Goal: Task Accomplishment & Management: Use online tool/utility

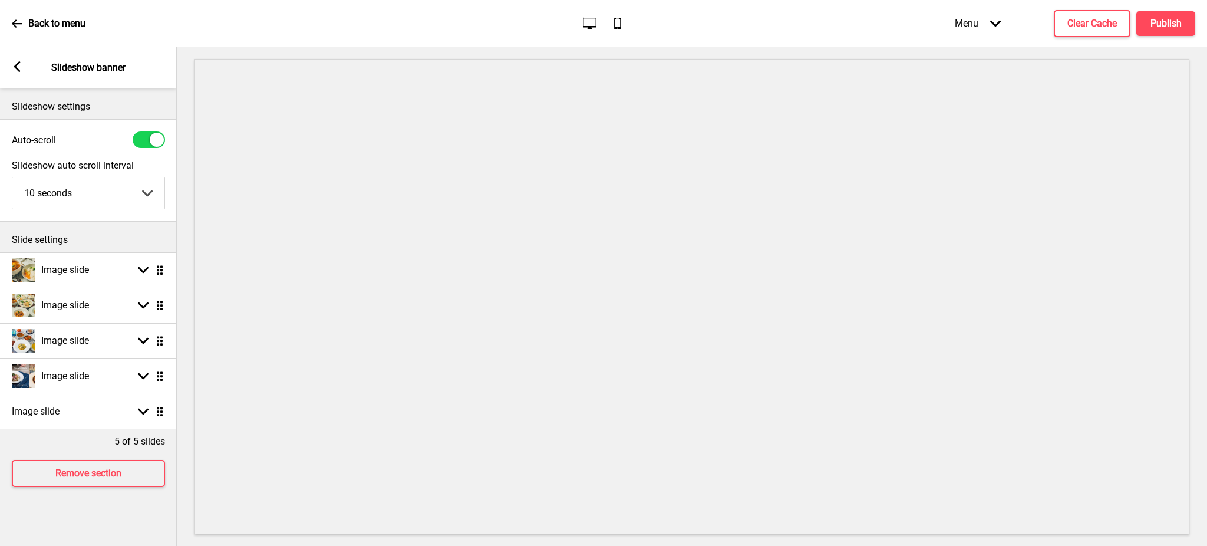
select select "10000"
drag, startPoint x: 140, startPoint y: 408, endPoint x: 127, endPoint y: 414, distance: 14.2
click at [140, 408] on rect at bounding box center [143, 411] width 11 height 11
select select "right"
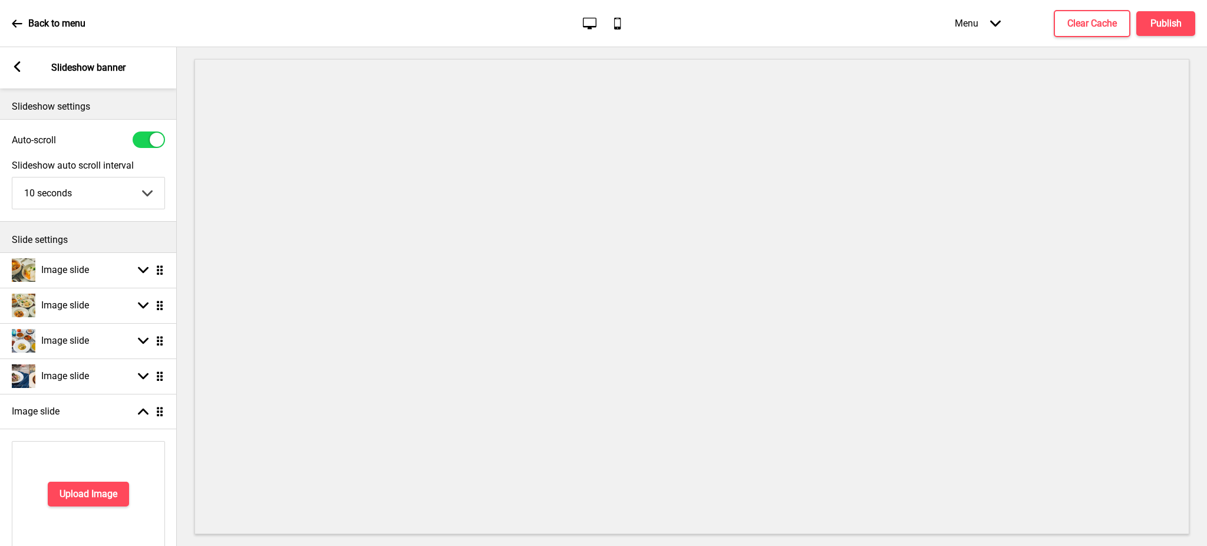
scroll to position [209, 0]
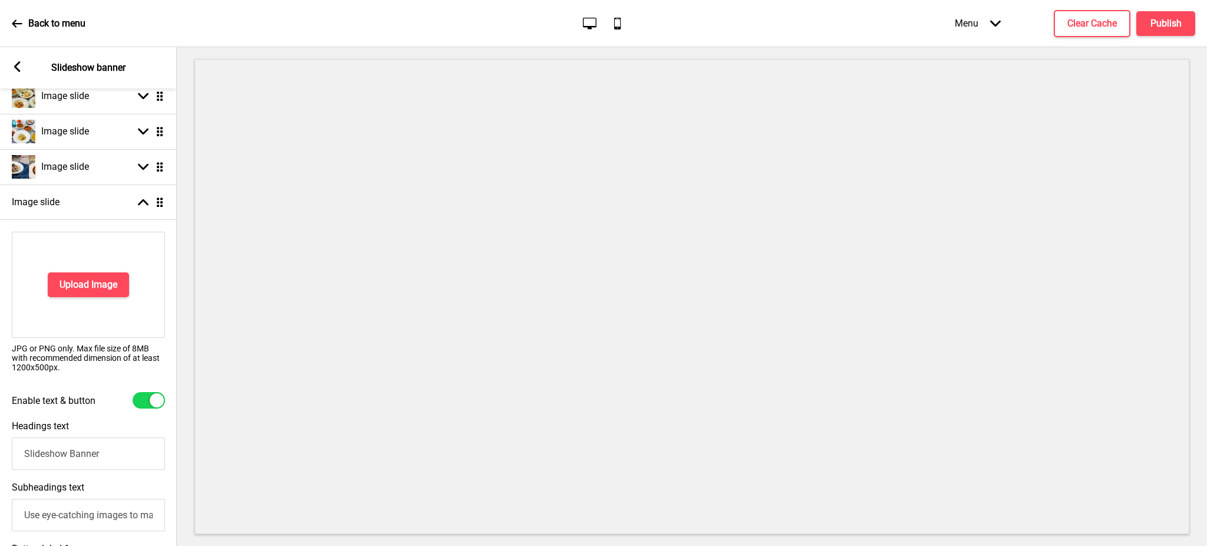
click at [133, 410] on div "Enable text & button" at bounding box center [88, 400] width 177 height 28
click at [143, 397] on div at bounding box center [149, 400] width 32 height 17
checkbox input "false"
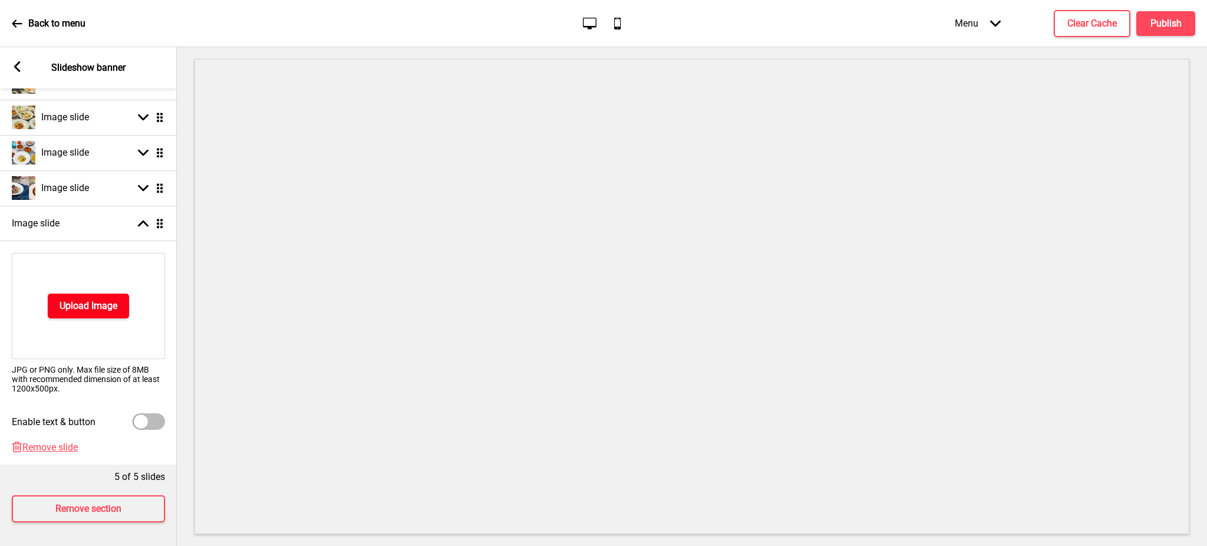
click at [95, 299] on h4 "Upload Image" at bounding box center [89, 305] width 58 height 13
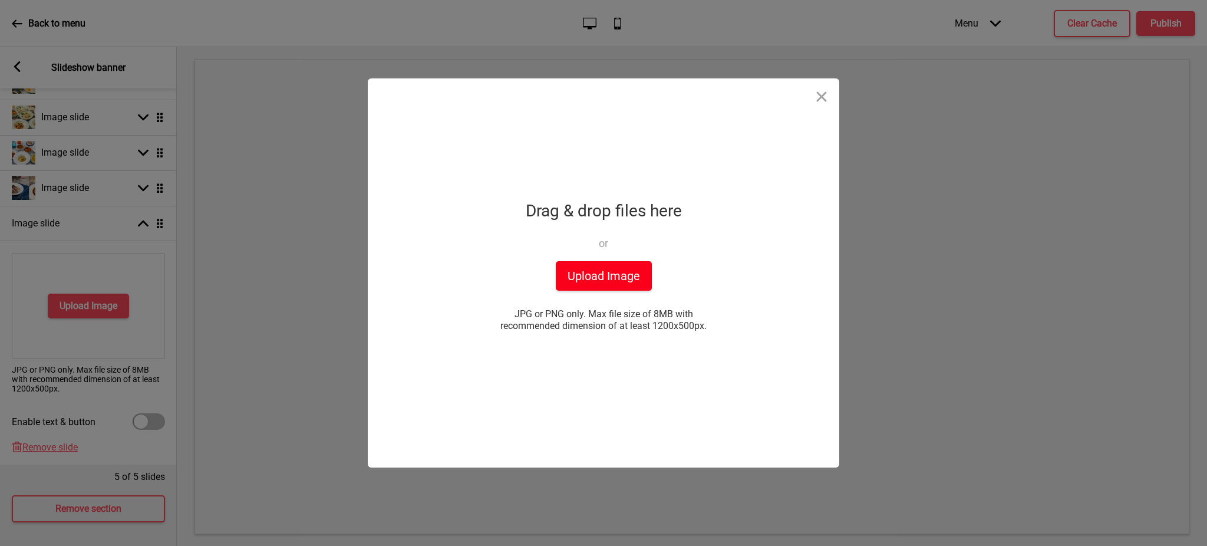
click at [588, 262] on button "Upload Image" at bounding box center [604, 275] width 96 height 29
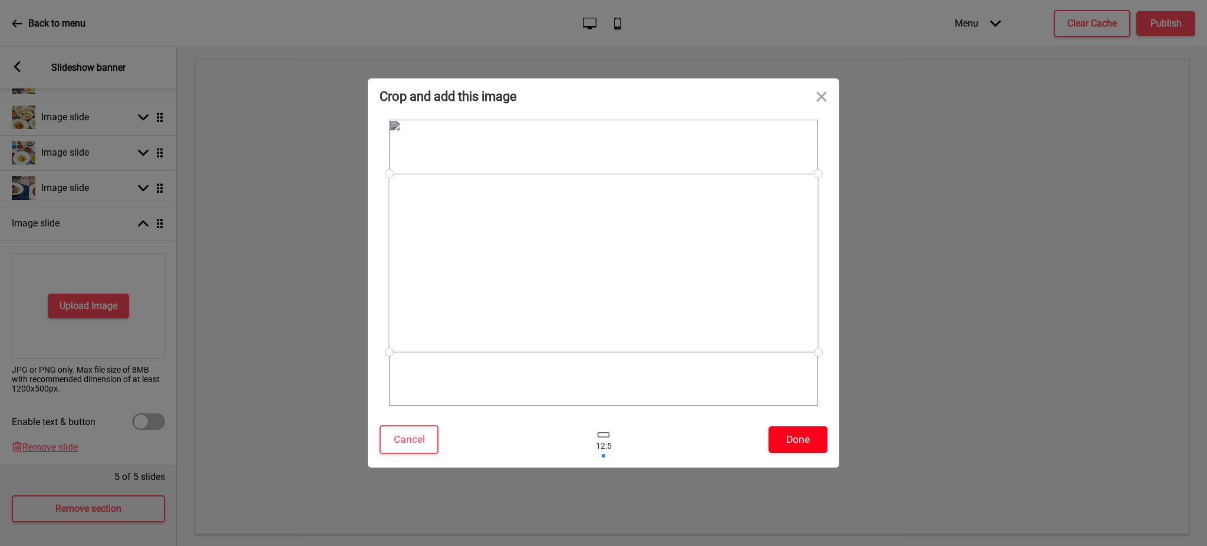
click at [806, 439] on button "Done" at bounding box center [798, 439] width 59 height 27
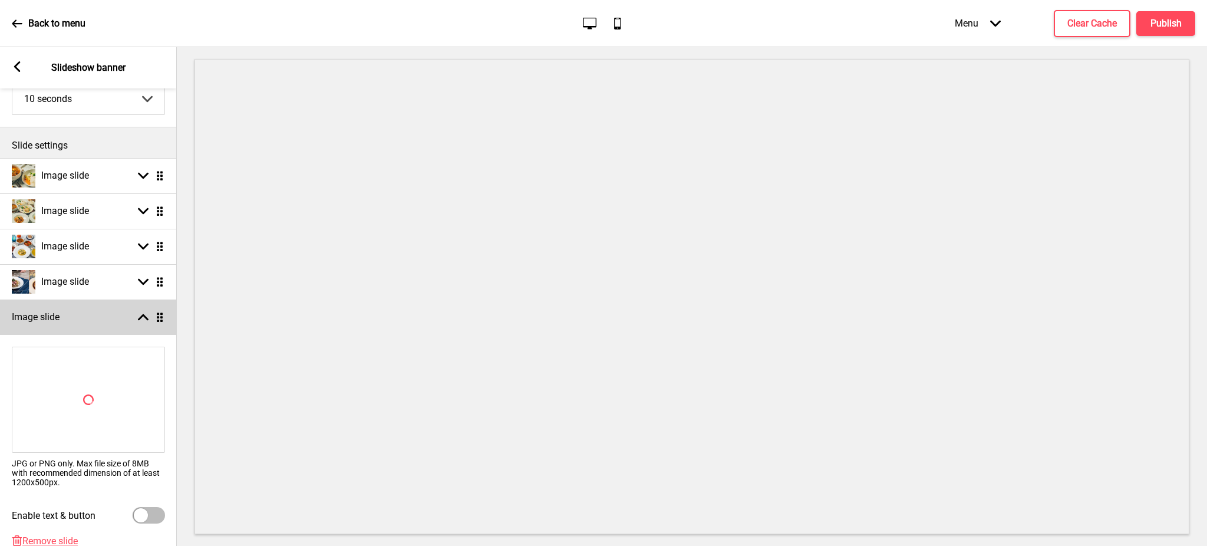
scroll to position [0, 0]
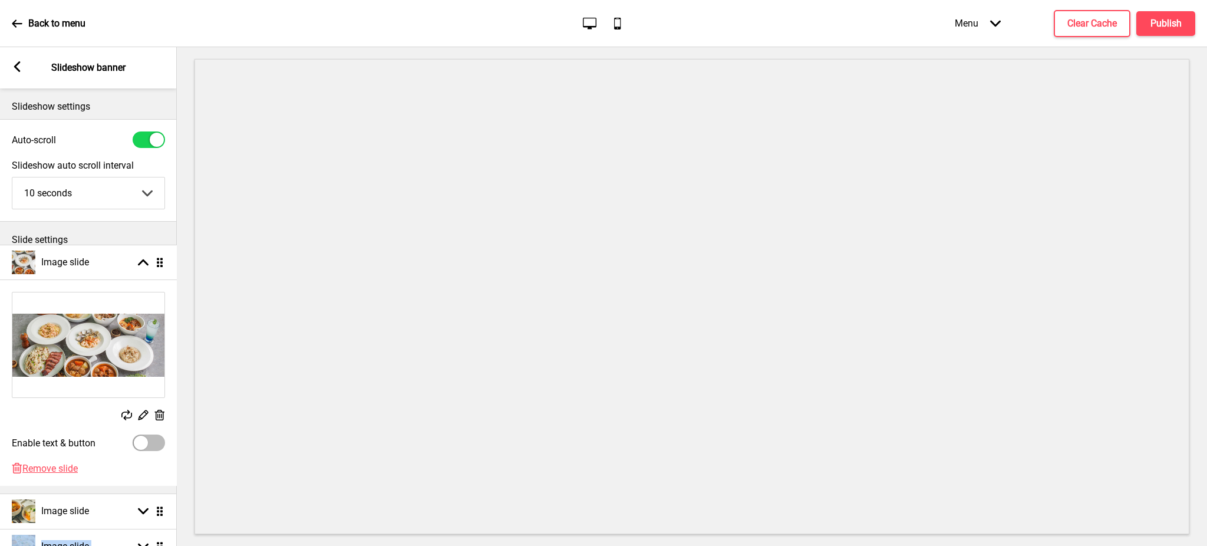
drag, startPoint x: 159, startPoint y: 414, endPoint x: 157, endPoint y: 265, distance: 149.1
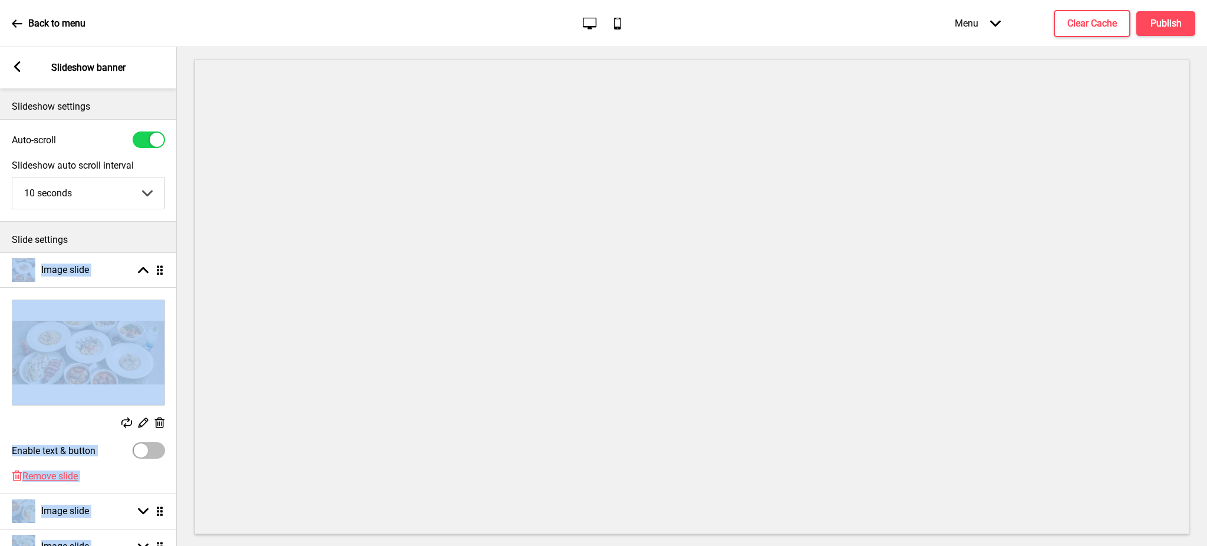
click at [142, 422] on icon at bounding box center [144, 423] width 10 height 10
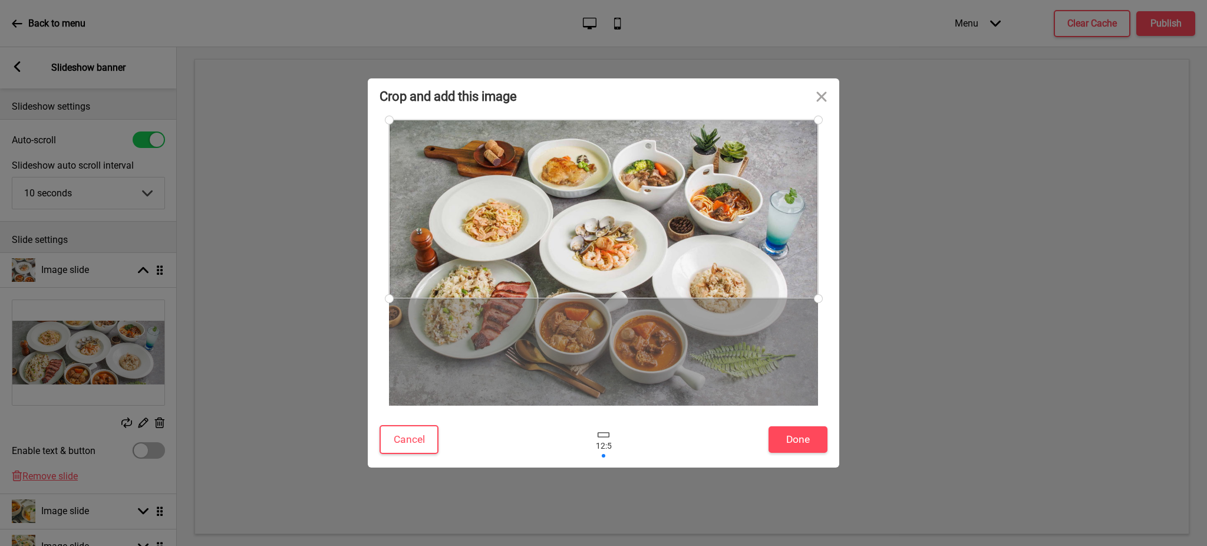
drag, startPoint x: 616, startPoint y: 278, endPoint x: 615, endPoint y: 209, distance: 69.6
click at [615, 209] on div at bounding box center [603, 209] width 429 height 179
click at [792, 446] on button "Done" at bounding box center [798, 439] width 59 height 27
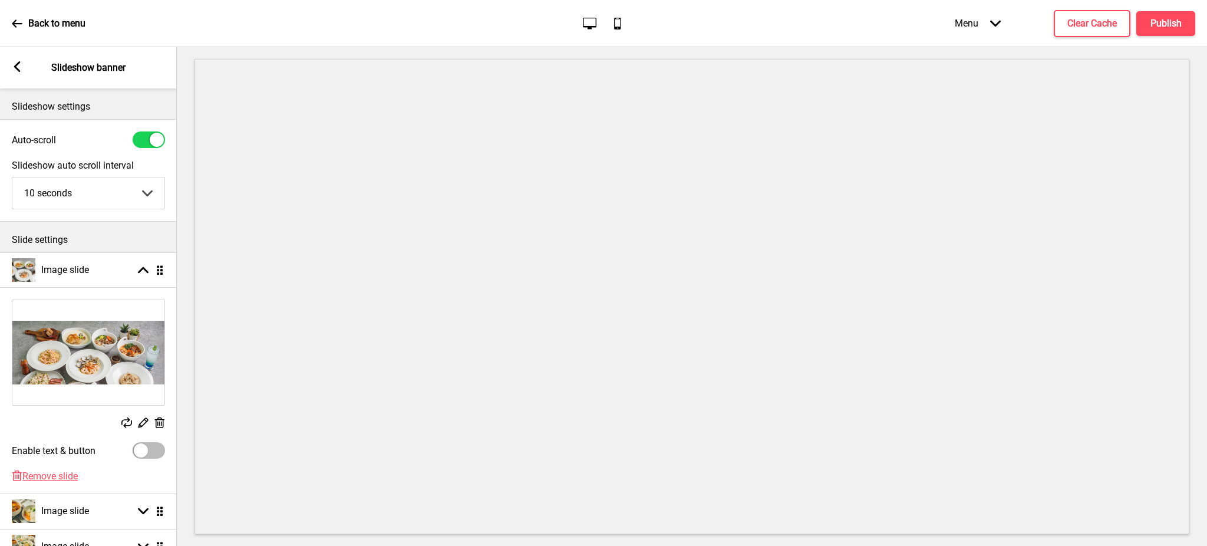
click at [139, 423] on rect at bounding box center [143, 422] width 12 height 12
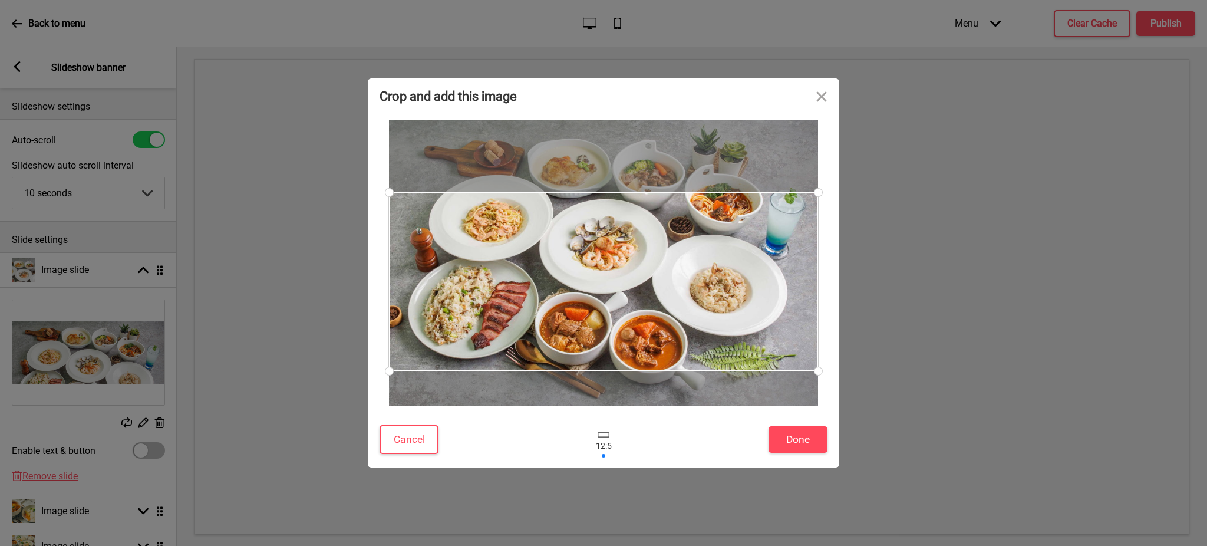
drag, startPoint x: 611, startPoint y: 235, endPoint x: 621, endPoint y: 308, distance: 73.2
click at [621, 308] on div at bounding box center [603, 281] width 429 height 179
click at [787, 446] on button "Done" at bounding box center [798, 439] width 59 height 27
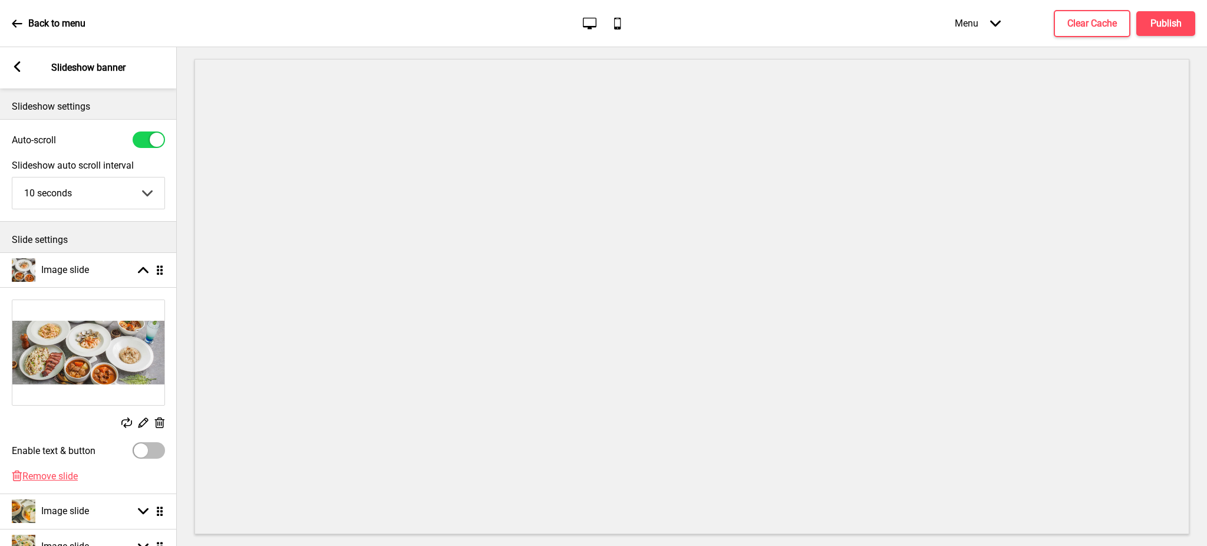
click at [144, 424] on icon at bounding box center [144, 423] width 10 height 10
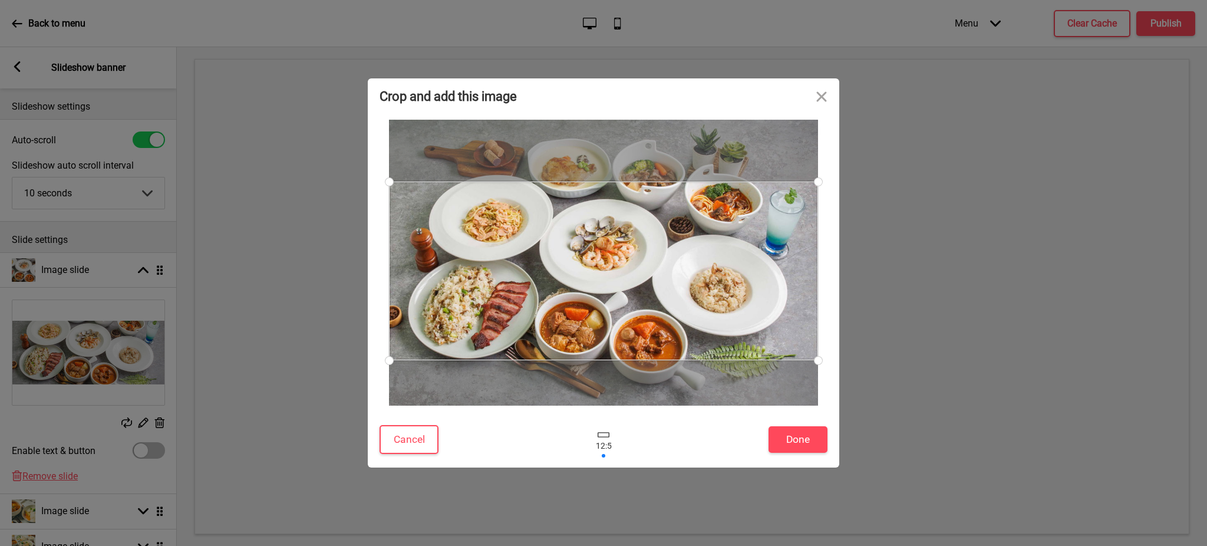
drag, startPoint x: 652, startPoint y: 264, endPoint x: 654, endPoint y: 258, distance: 6.7
click at [654, 258] on div at bounding box center [603, 271] width 429 height 179
click at [804, 436] on button "Done" at bounding box center [798, 439] width 59 height 27
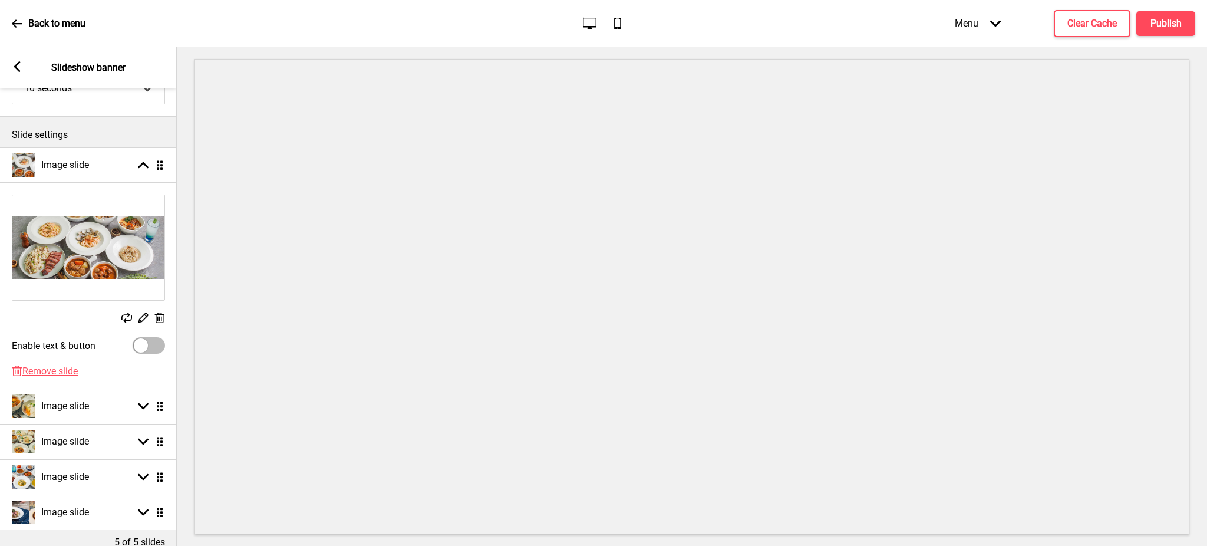
scroll to position [181, 0]
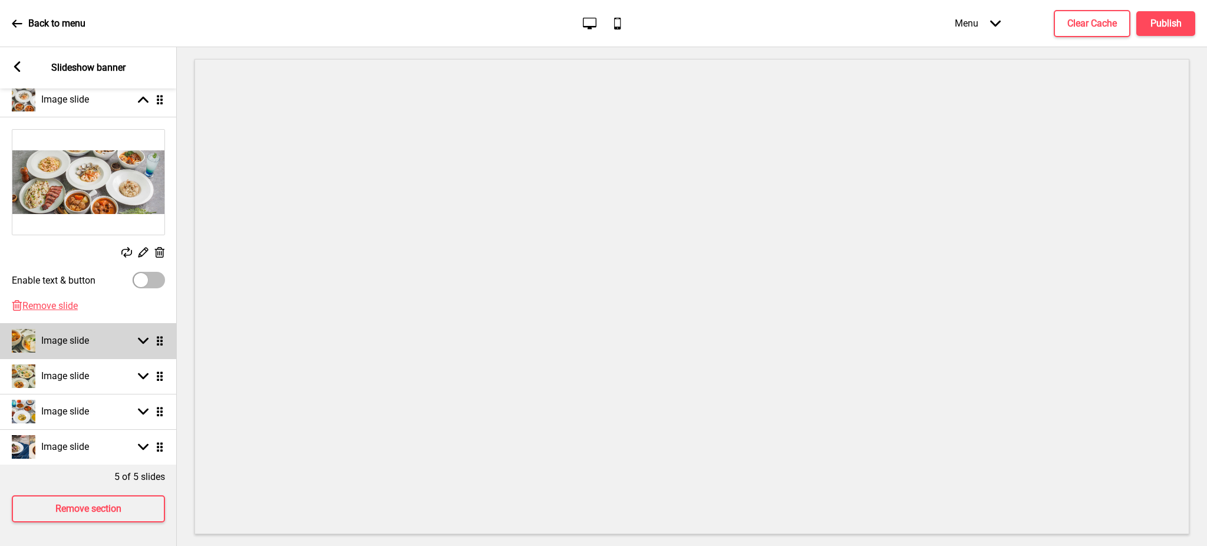
click at [87, 334] on h4 "Image slide" at bounding box center [65, 340] width 48 height 13
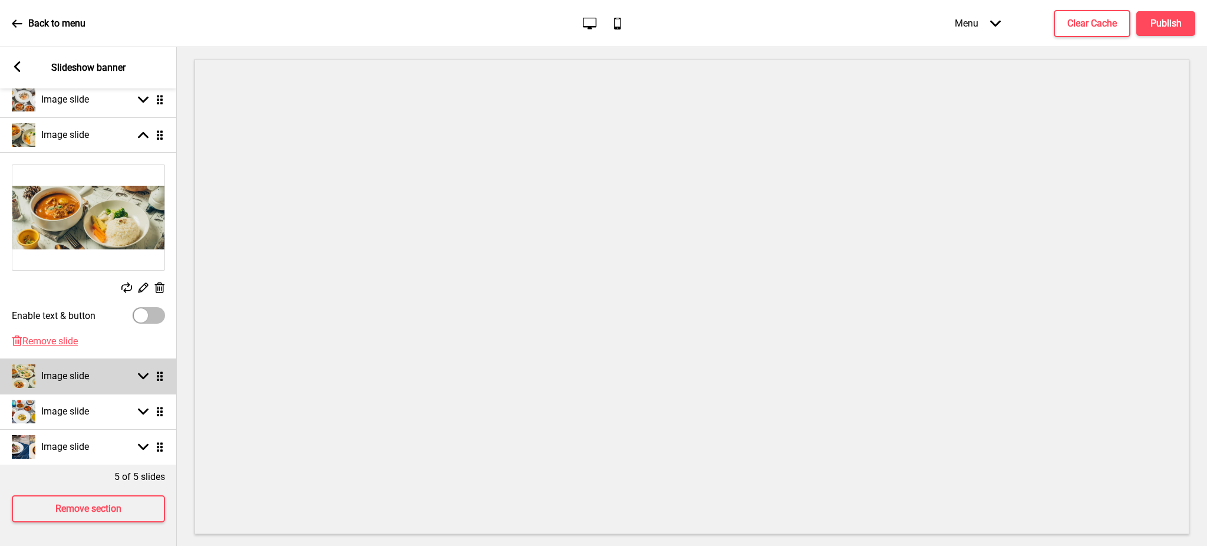
click at [90, 368] on div "Image slide Arrow down Drag" at bounding box center [88, 375] width 177 height 35
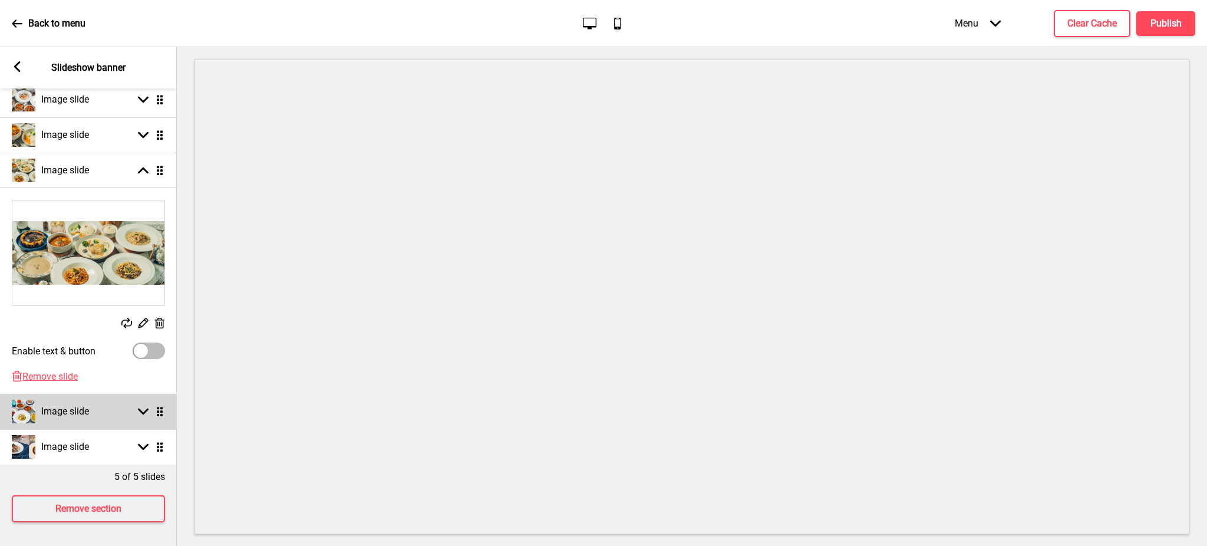
click at [87, 405] on h4 "Image slide" at bounding box center [65, 411] width 48 height 13
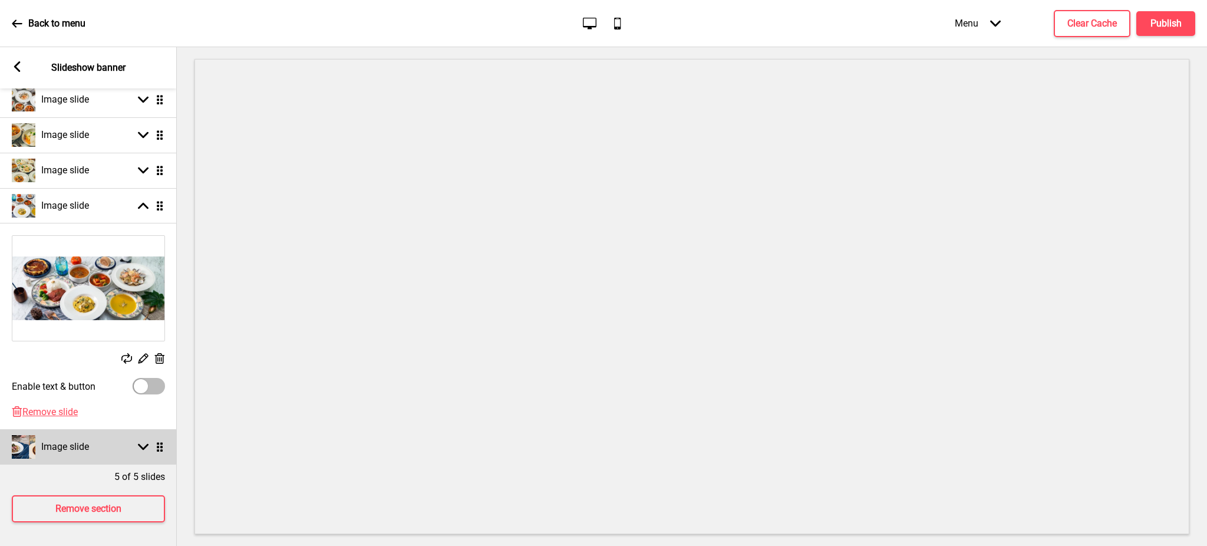
click at [91, 431] on div "Image slide Arrow down Drag" at bounding box center [88, 446] width 177 height 35
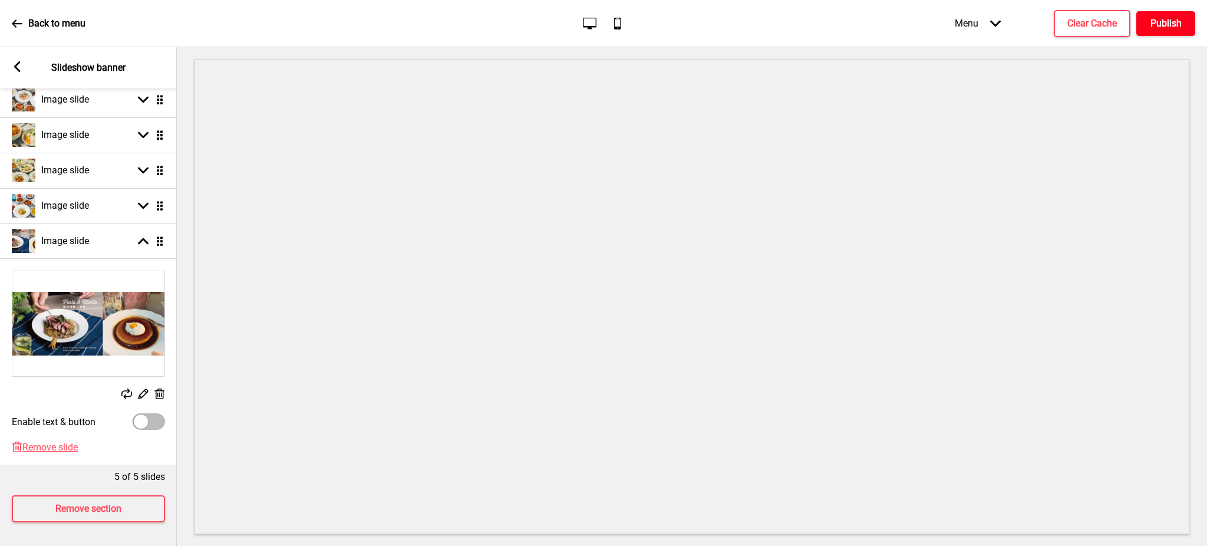
click at [1161, 25] on h4 "Publish" at bounding box center [1166, 23] width 31 height 13
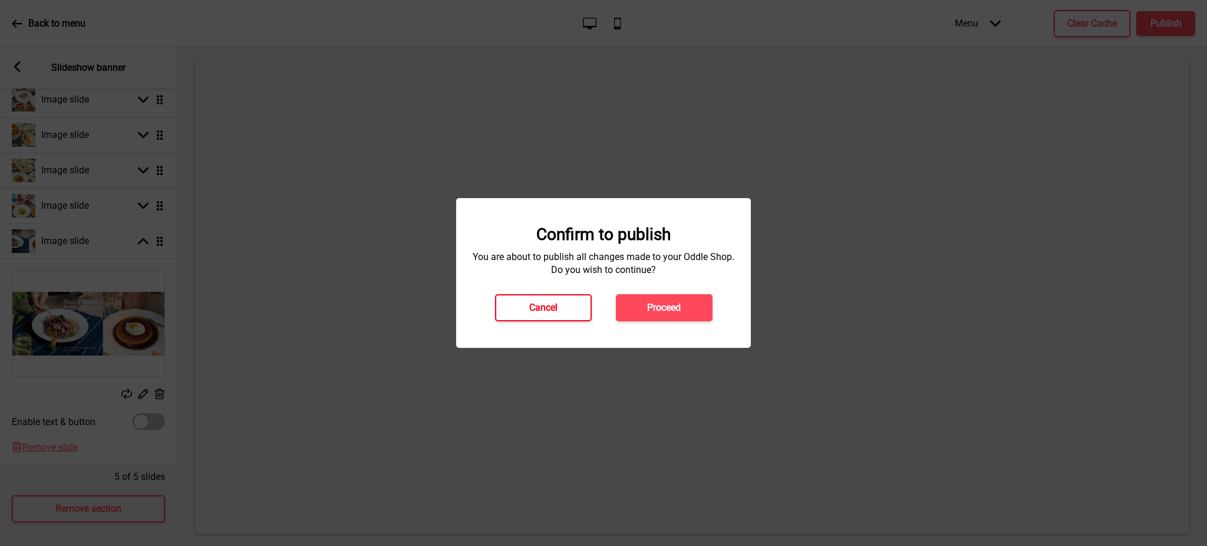
click at [545, 319] on button "Cancel" at bounding box center [543, 307] width 97 height 27
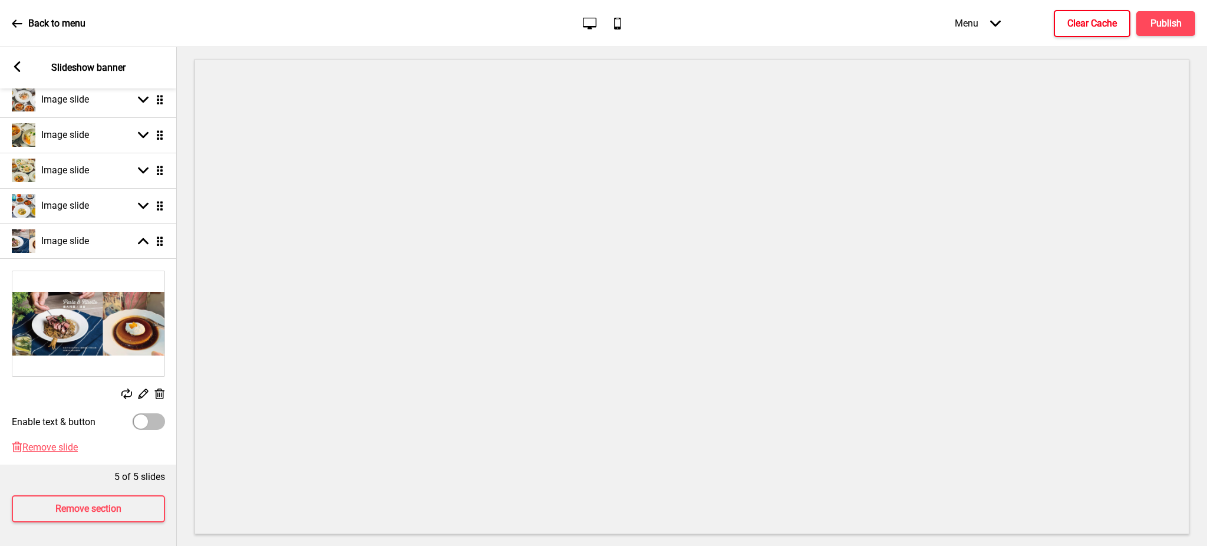
click at [1101, 35] on button "Clear Cache" at bounding box center [1092, 23] width 77 height 27
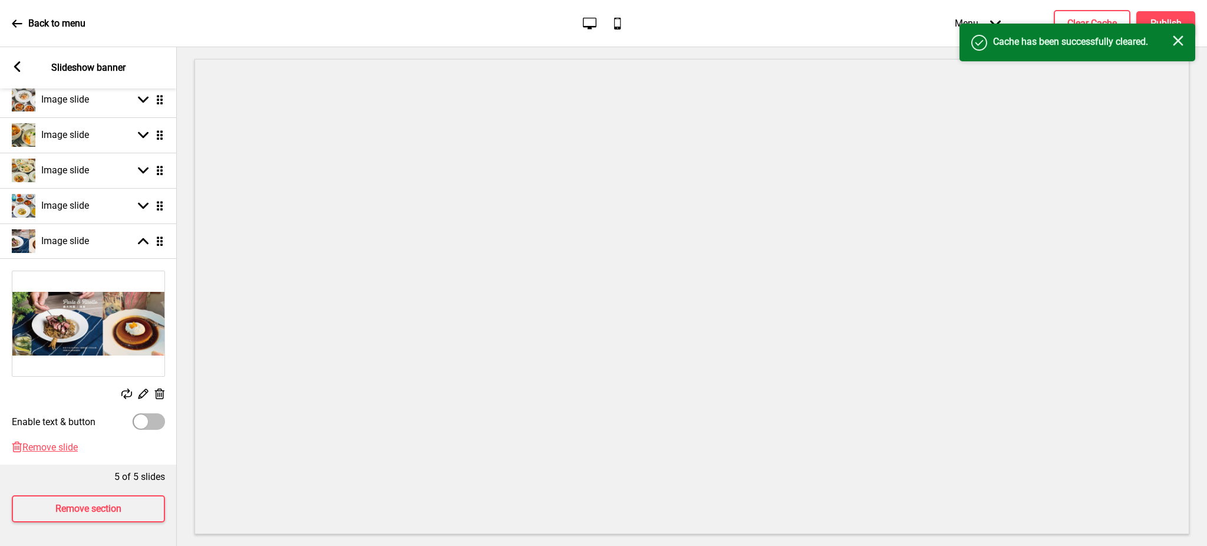
click at [1184, 42] on div "Success Cache has been successfully cleared. Close" at bounding box center [1078, 43] width 236 height 38
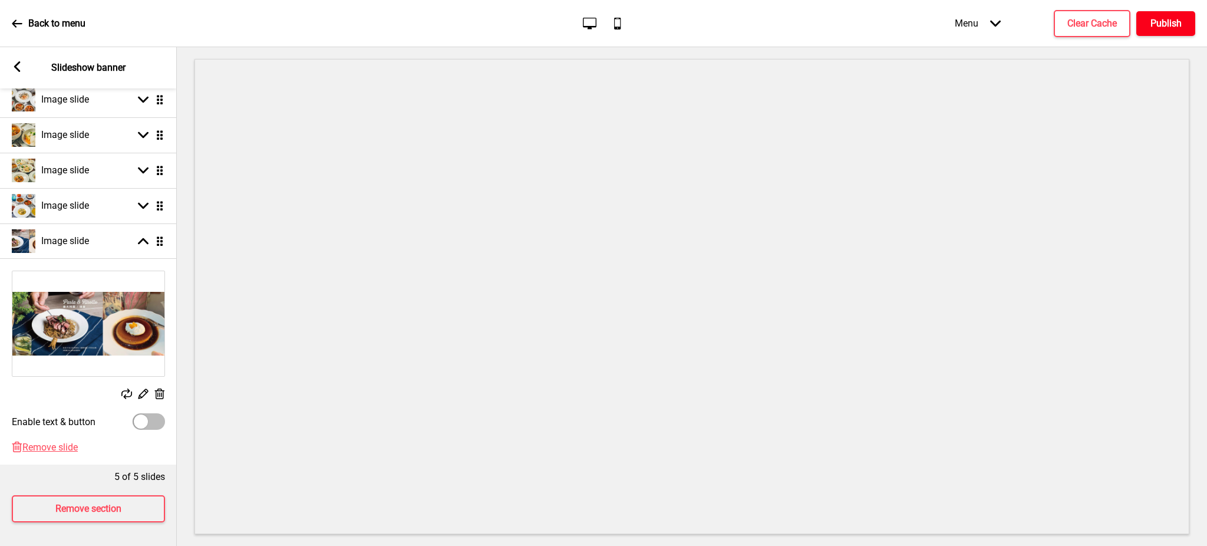
click at [1166, 25] on h4 "Publish" at bounding box center [1166, 23] width 31 height 13
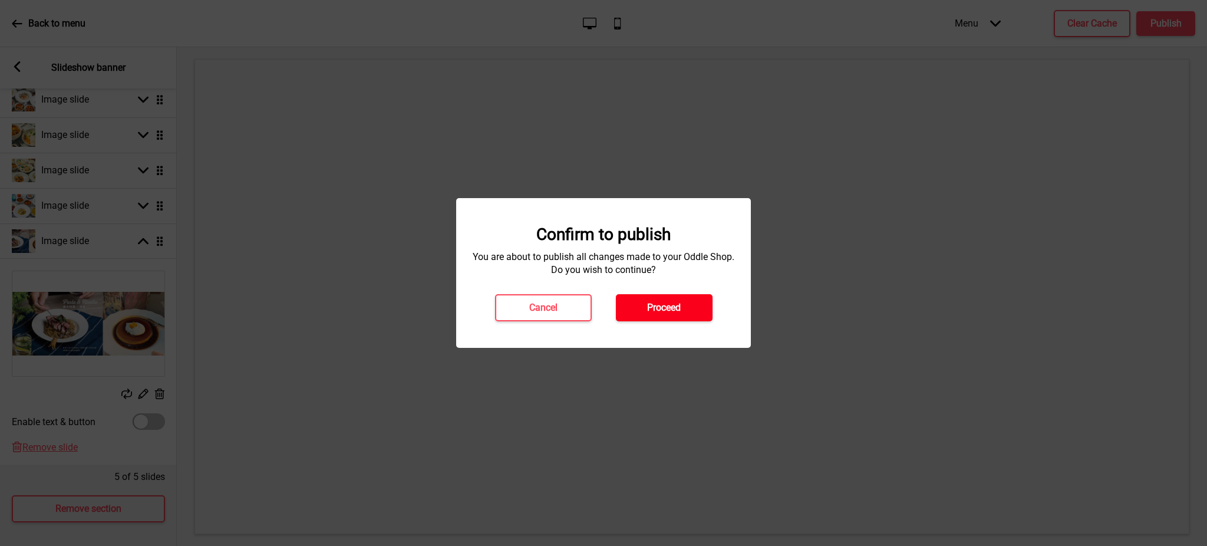
click at [653, 311] on h4 "Proceed" at bounding box center [664, 307] width 34 height 13
